Goal: Task Accomplishment & Management: Use online tool/utility

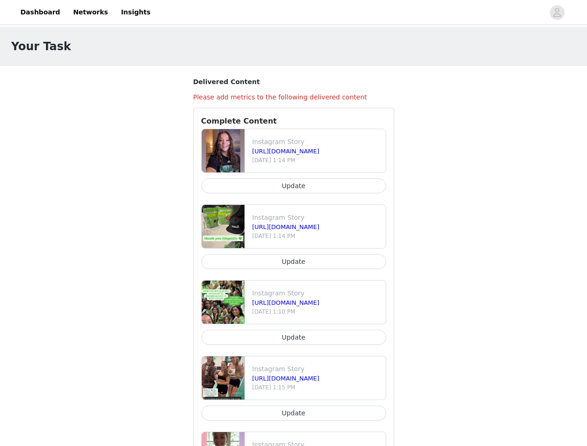
click at [293, 13] on div at bounding box center [350, 12] width 388 height 21
click at [557, 13] on icon "avatar" at bounding box center [557, 12] width 9 height 15
click at [294, 262] on body "Dashboard Networks Insights Your Task Delivered Content Please add metrics to t…" at bounding box center [293, 223] width 587 height 446
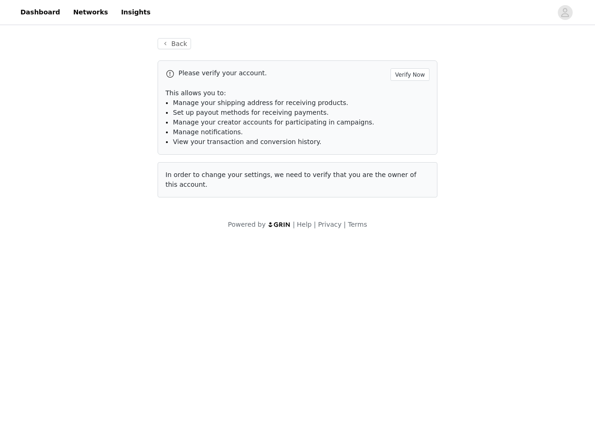
click at [294, 337] on body "Dashboard Networks Insights Back Please verify your account. Verify Now This al…" at bounding box center [297, 223] width 595 height 446
click at [294, 413] on body "Dashboard Networks Insights Back Please verify your account. Verify Now This al…" at bounding box center [297, 223] width 595 height 446
